Goal: Task Accomplishment & Management: Manage account settings

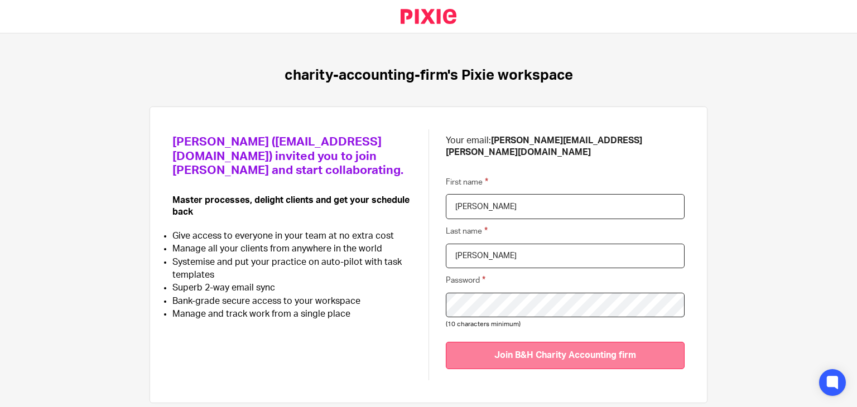
click at [503, 351] on input "Join B&H Charity Accounting firm" at bounding box center [565, 355] width 239 height 27
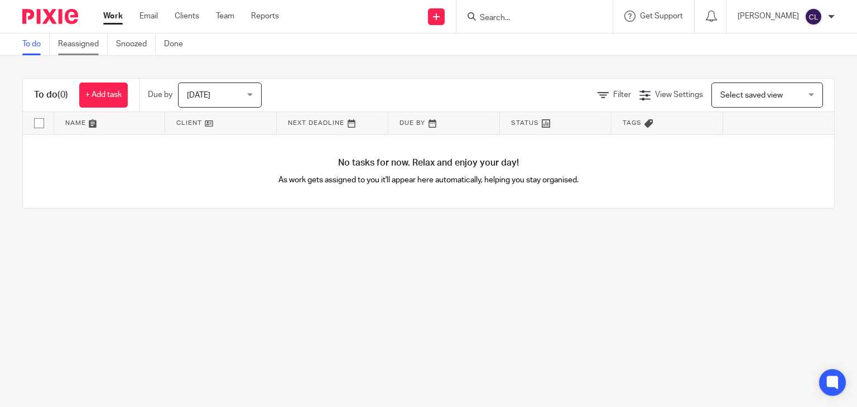
click at [85, 49] on link "Reassigned" at bounding box center [83, 44] width 50 height 22
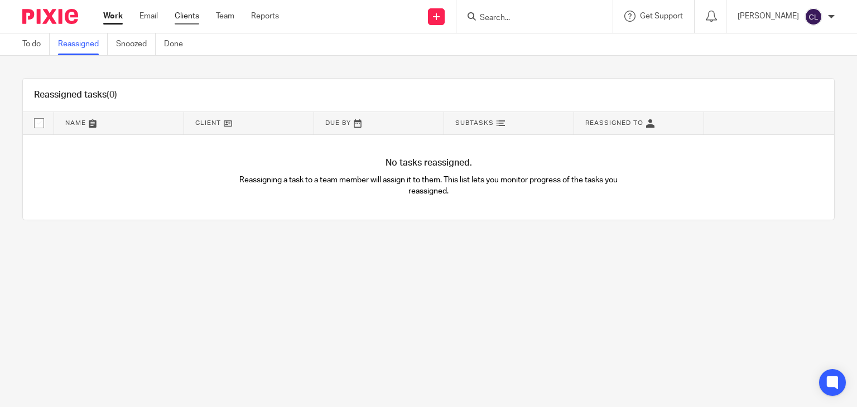
click at [192, 18] on link "Clients" at bounding box center [187, 16] width 25 height 11
